Goal: Task Accomplishment & Management: Manage account settings

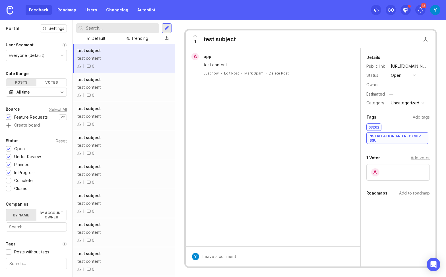
click at [39, 8] on div "Feedback Roadmap Users Changelog Autopilot" at bounding box center [92, 10] width 133 height 10
click at [46, 8] on div "Feedback Roadmap Users Changelog Autopilot" at bounding box center [92, 10] width 133 height 10
click at [270, 7] on img at bounding box center [435, 10] width 10 height 10
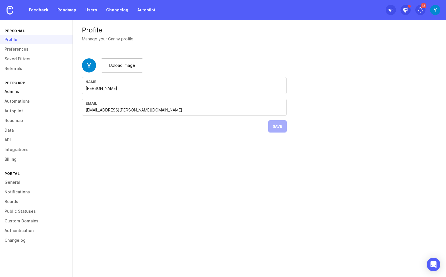
click at [20, 92] on link "Admins" at bounding box center [36, 92] width 73 height 10
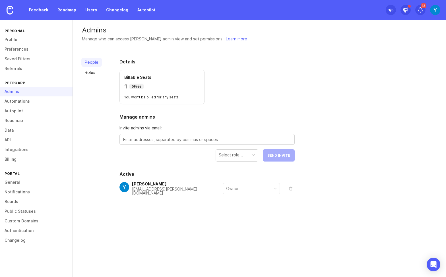
click at [158, 141] on textarea at bounding box center [207, 140] width 168 height 6
click at [139, 142] on textarea "a.fathi" at bounding box center [207, 140] width 168 height 6
paste textarea "@petroapp.com"
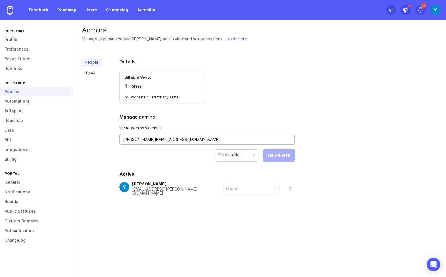
type textarea "a.fathi@petroapp.com"
click at [252, 156] on div "Select role..." at bounding box center [237, 155] width 42 height 11
click at [93, 71] on link "Roles" at bounding box center [91, 72] width 20 height 9
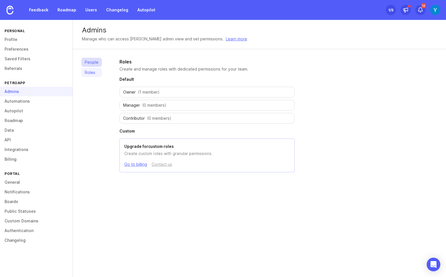
click at [92, 60] on link "People" at bounding box center [91, 62] width 20 height 9
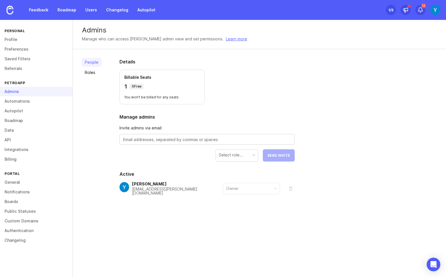
click at [215, 137] on textarea at bounding box center [207, 140] width 168 height 6
paste textarea "a.fathi@petroapp.com"
type textarea "a.fathi@petroapp.com"
click at [250, 155] on div "Select role..." at bounding box center [237, 155] width 42 height 11
click at [113, 133] on div "Details Billable Seats 1 5 Free You won't be billed for any seats Manage admins…" at bounding box center [206, 140] width 193 height 182
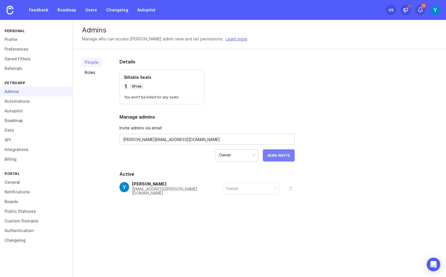
click at [270, 153] on span "Send Invite" at bounding box center [278, 155] width 23 height 4
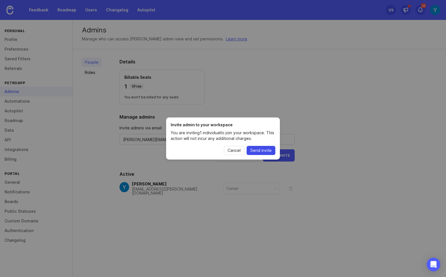
click at [263, 149] on span "Send invite" at bounding box center [260, 151] width 21 height 6
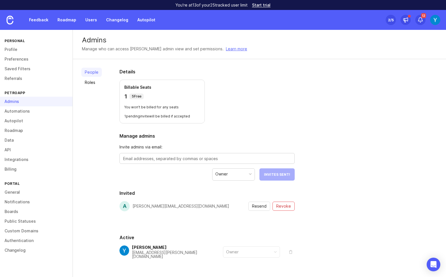
click at [259, 90] on section "Details Billable Seats 1 5 Free You won't be billed for any seats 1 pending inv…" at bounding box center [206, 95] width 175 height 55
click at [236, 73] on h2 "Details" at bounding box center [206, 71] width 175 height 7
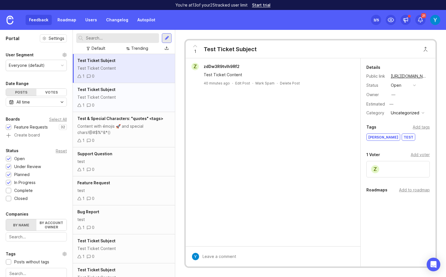
click at [103, 93] on div "Test Ticket Subject Test Ticket Content 1 0" at bounding box center [124, 97] width 102 height 29
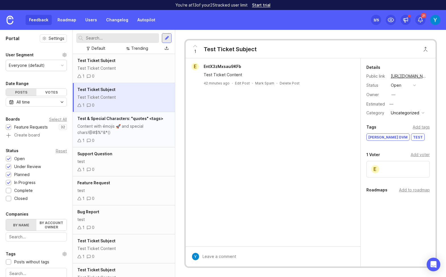
click at [110, 121] on span "Test & Special Characters: "quotes" <tags>" at bounding box center [120, 118] width 86 height 5
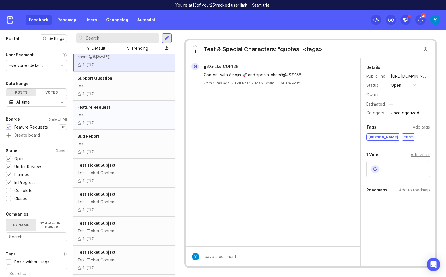
scroll to position [76, 0]
click at [110, 137] on div "Bug Report" at bounding box center [123, 136] width 93 height 6
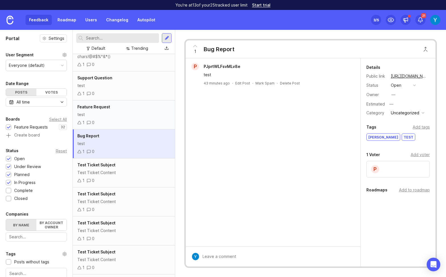
click at [118, 111] on div "Feature Request test 1 0" at bounding box center [124, 114] width 102 height 29
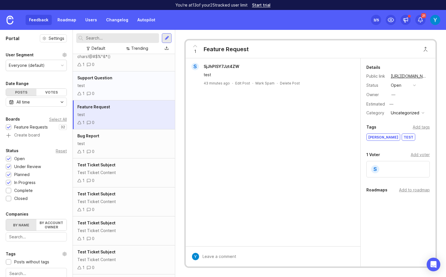
click at [118, 85] on div "test" at bounding box center [123, 85] width 93 height 6
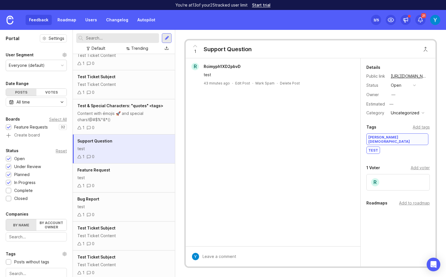
scroll to position [7, 0]
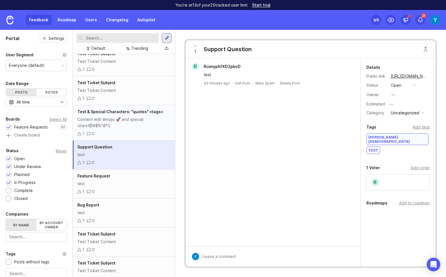
click at [127, 115] on div "Test & Special Characters: "quotes" <tags> Content with émojis 🚀 and special ch…" at bounding box center [124, 122] width 102 height 35
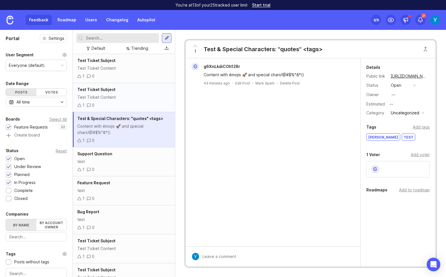
click at [128, 95] on div "Test Ticket Content" at bounding box center [123, 97] width 93 height 6
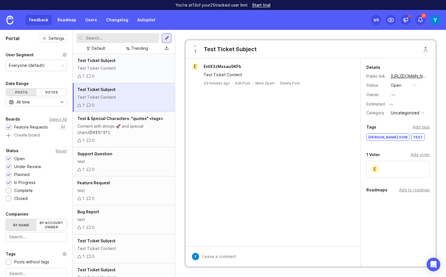
click at [127, 67] on div "Test Ticket Content" at bounding box center [123, 68] width 93 height 6
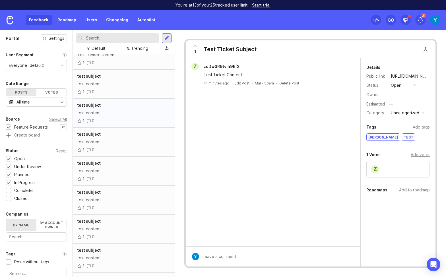
scroll to position [282, 0]
click at [113, 199] on div "test content" at bounding box center [123, 198] width 93 height 6
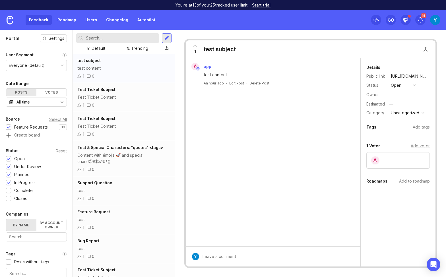
click at [109, 69] on div "test content" at bounding box center [123, 68] width 93 height 6
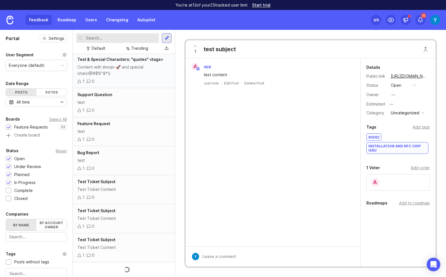
scroll to position [88, 0]
click at [115, 213] on div "Test Ticket Subject" at bounding box center [123, 211] width 93 height 6
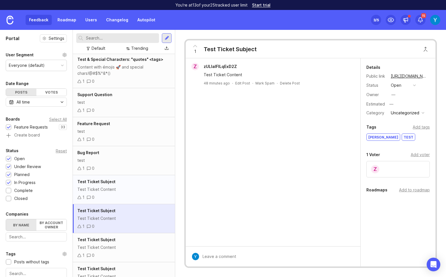
click at [110, 198] on div "1 0" at bounding box center [123, 197] width 93 height 6
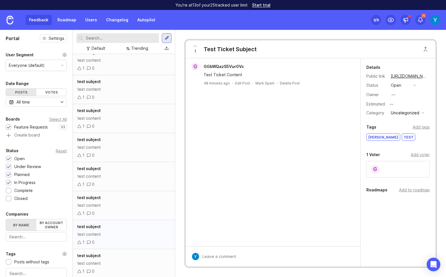
scroll to position [450, 0]
click at [116, 237] on div "test content" at bounding box center [123, 234] width 93 height 6
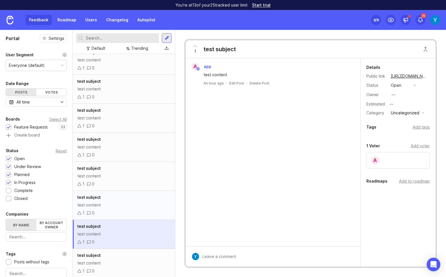
click at [125, 206] on div "test content" at bounding box center [123, 205] width 93 height 6
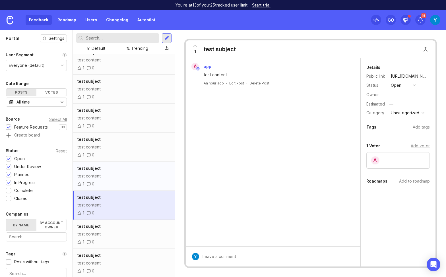
click at [124, 174] on div "test content" at bounding box center [123, 176] width 93 height 6
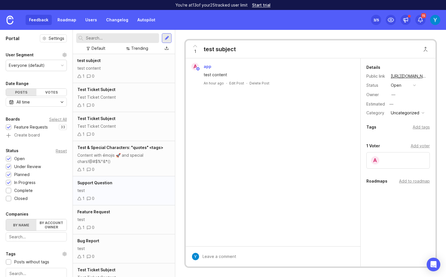
click at [111, 195] on div "1 0" at bounding box center [123, 198] width 93 height 6
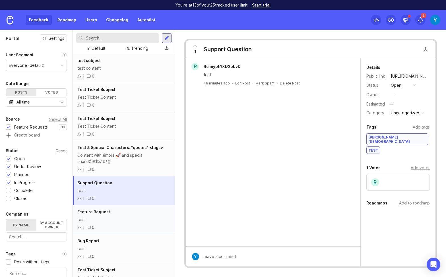
click at [123, 214] on div "Feature Request" at bounding box center [123, 212] width 93 height 6
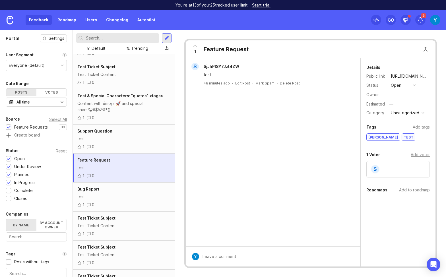
scroll to position [60, 0]
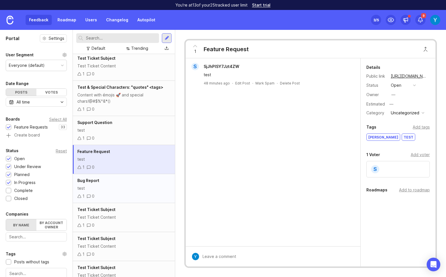
click at [128, 186] on div "test" at bounding box center [123, 188] width 93 height 6
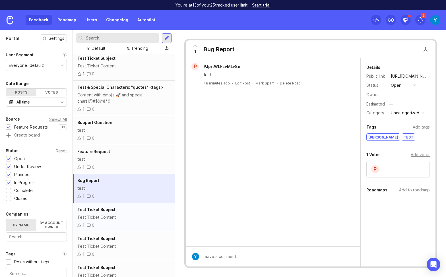
click at [134, 216] on div "Test Ticket Content" at bounding box center [123, 217] width 93 height 6
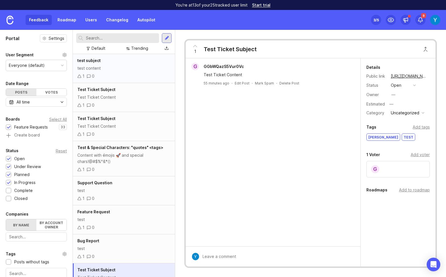
click at [115, 59] on div "test subject" at bounding box center [123, 60] width 93 height 6
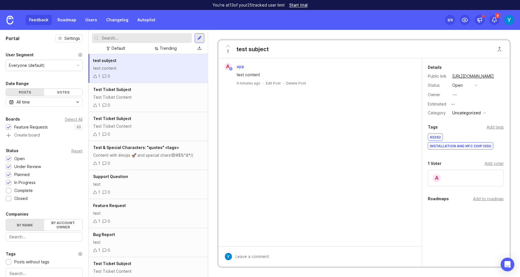
click at [154, 63] on div "test subject" at bounding box center [148, 60] width 110 height 6
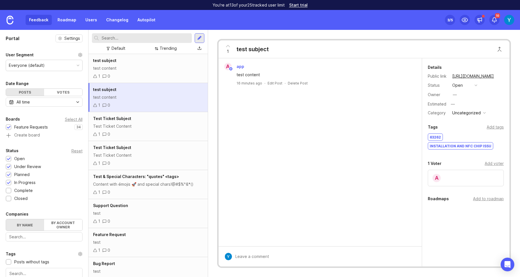
click at [121, 74] on div "1 0" at bounding box center [148, 76] width 110 height 6
